Goal: Information Seeking & Learning: Learn about a topic

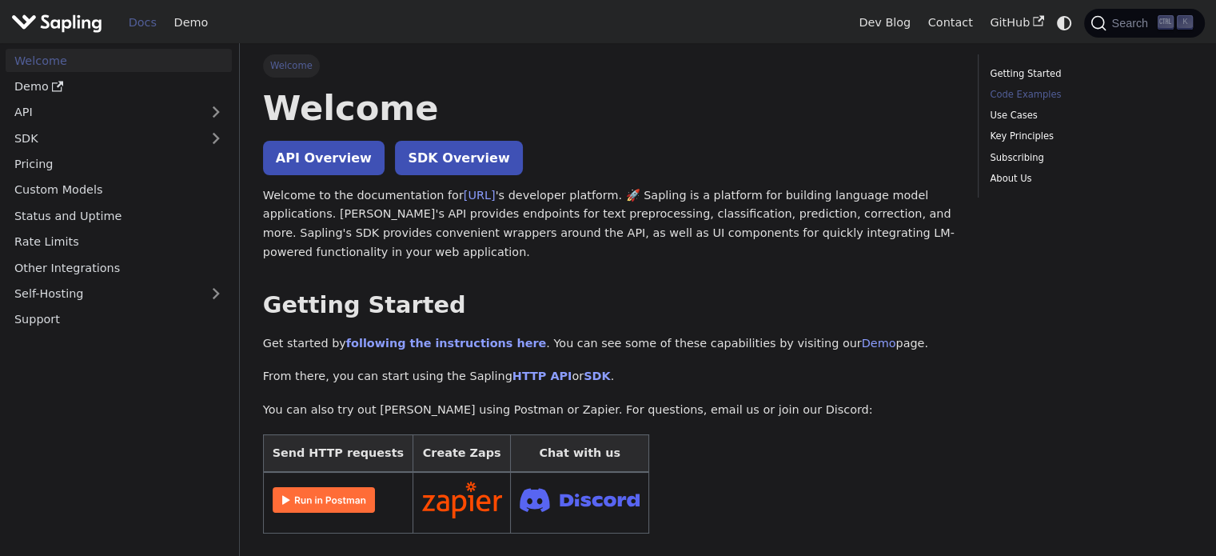
click at [1023, 94] on link "Code Examples" at bounding box center [1088, 94] width 197 height 15
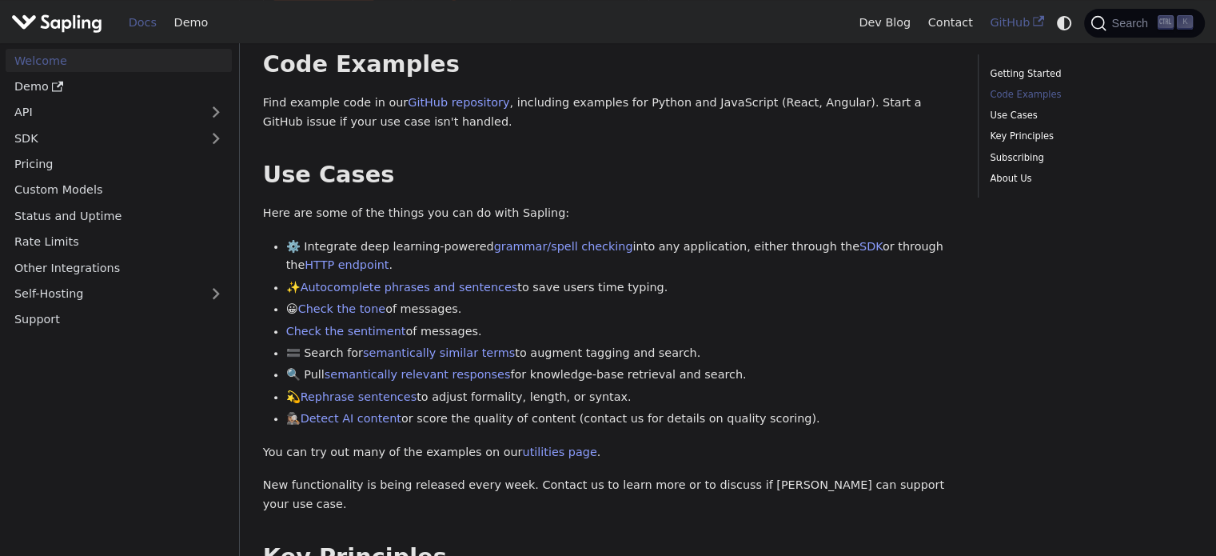
click at [1014, 26] on link "GitHub" at bounding box center [1016, 22] width 71 height 25
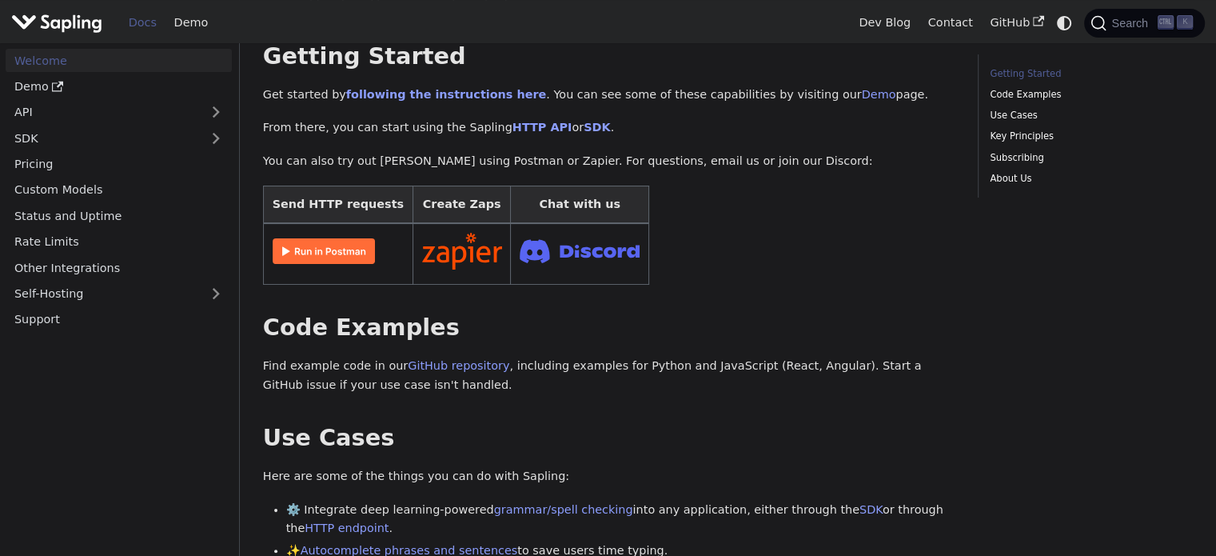
scroll to position [192, 0]
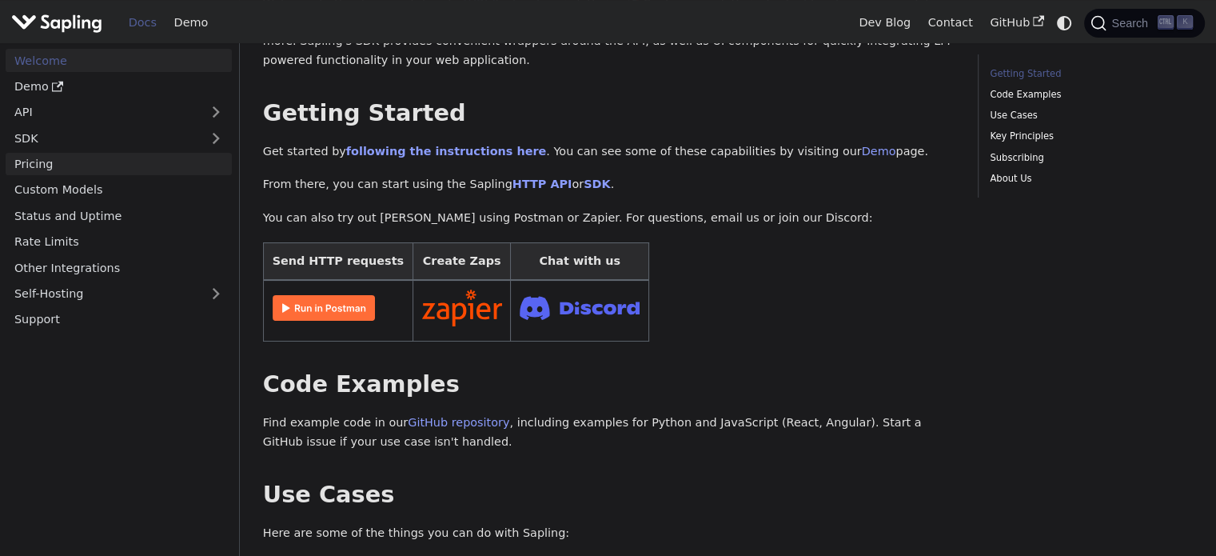
click at [28, 168] on link "Pricing" at bounding box center [119, 164] width 226 height 23
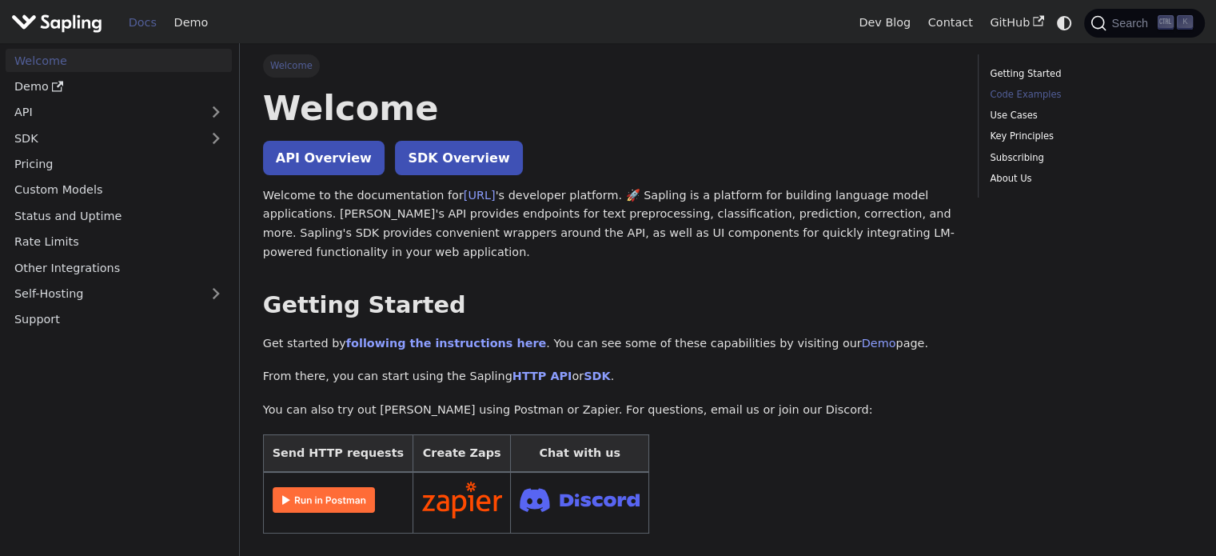
scroll to position [512, 0]
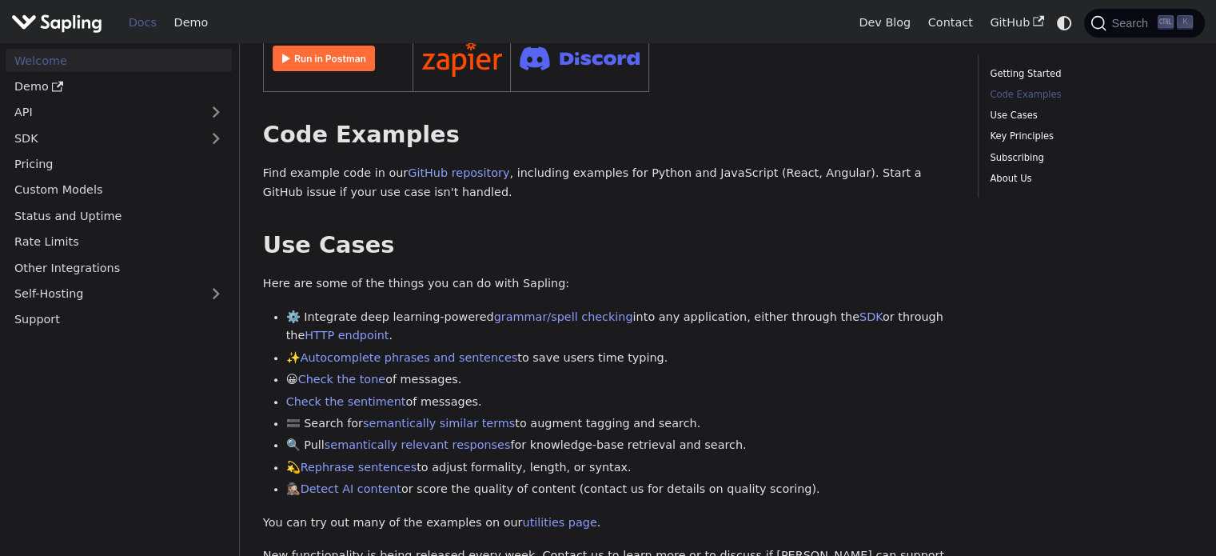
scroll to position [480, 0]
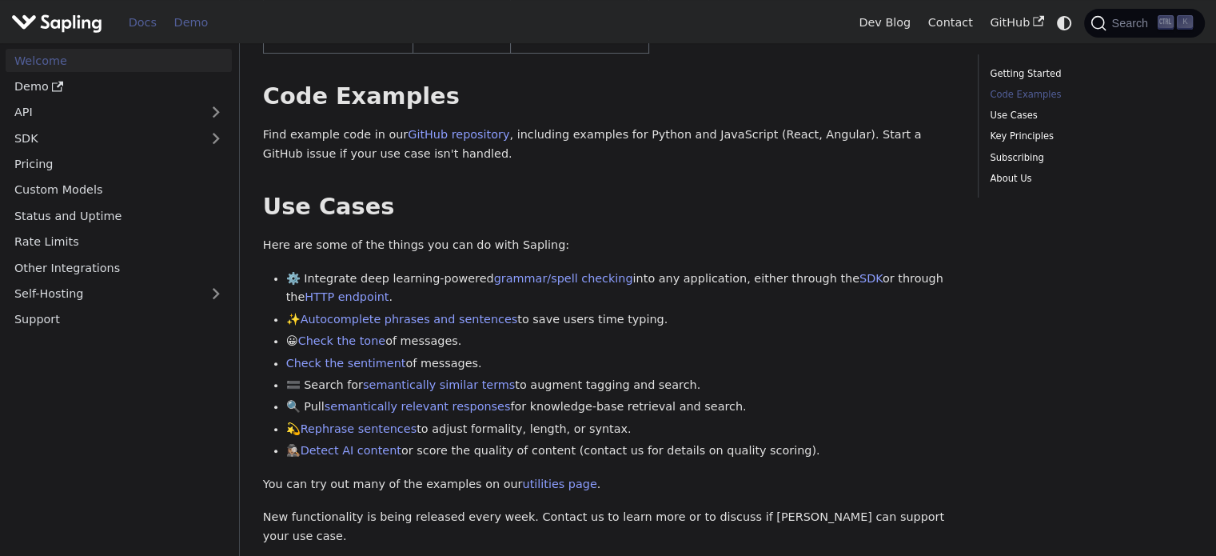
click at [183, 22] on link "Demo" at bounding box center [190, 22] width 51 height 25
